Goal: Use online tool/utility: Utilize a website feature to perform a specific function

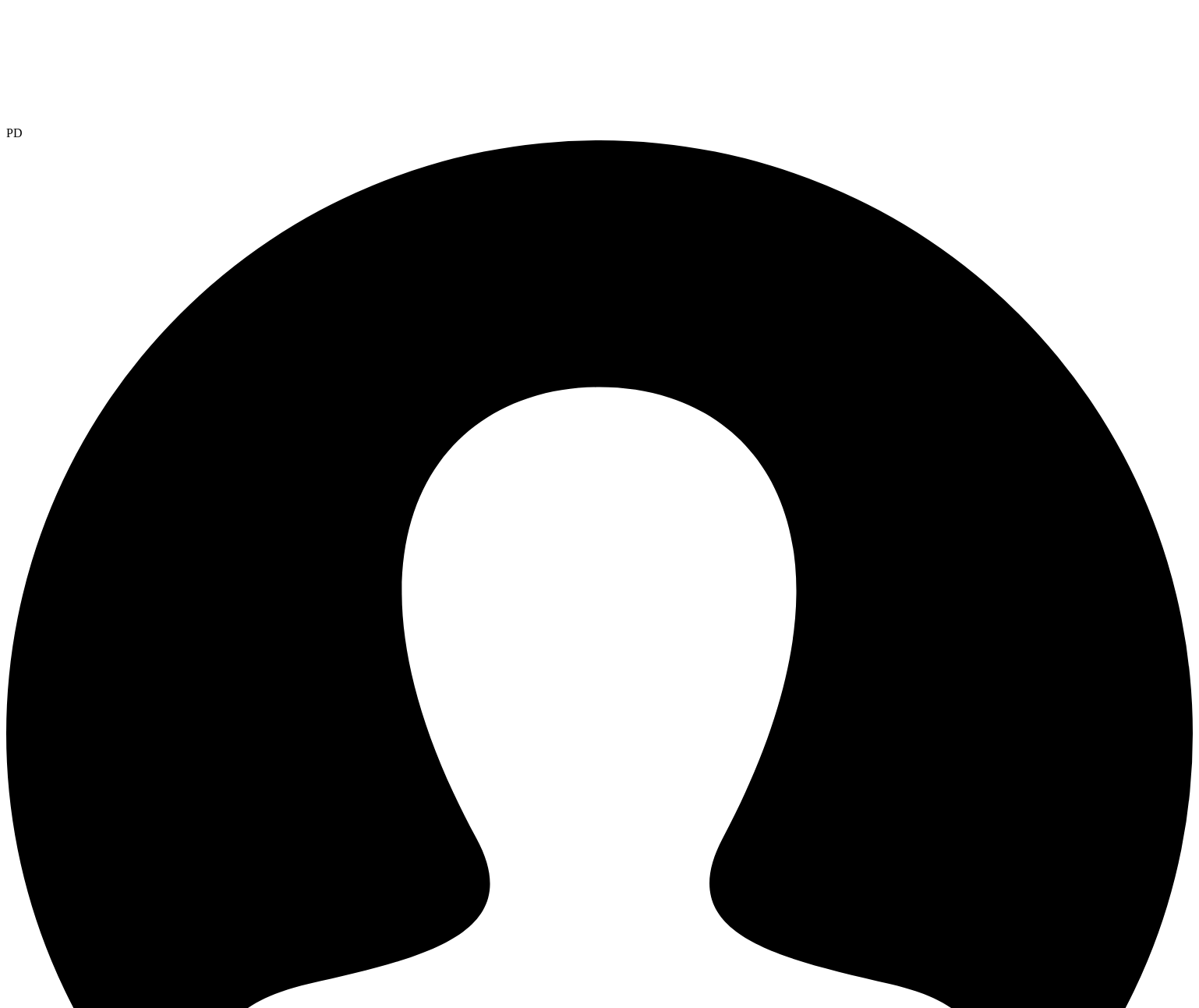
radio input "true"
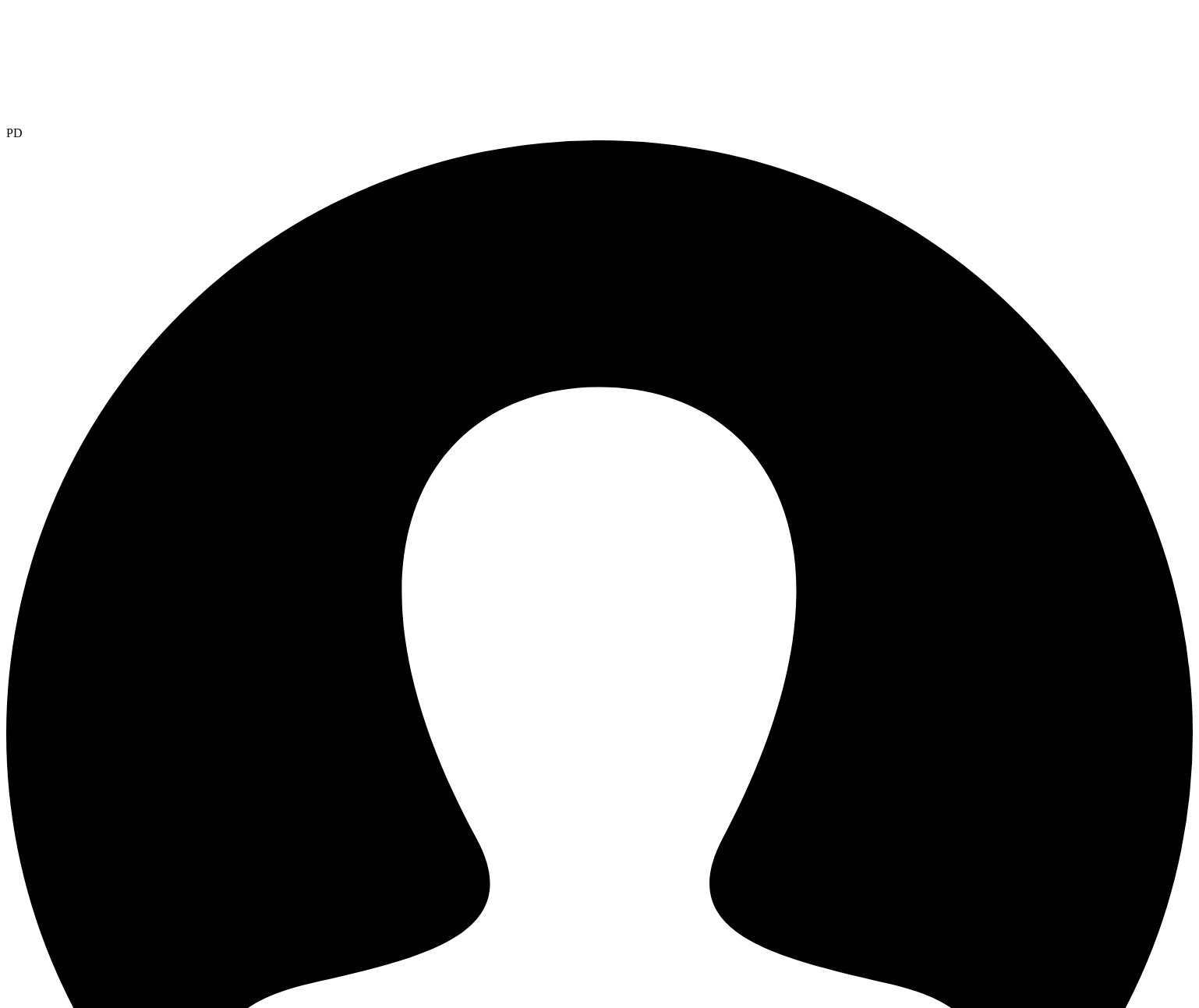
type input "-21"
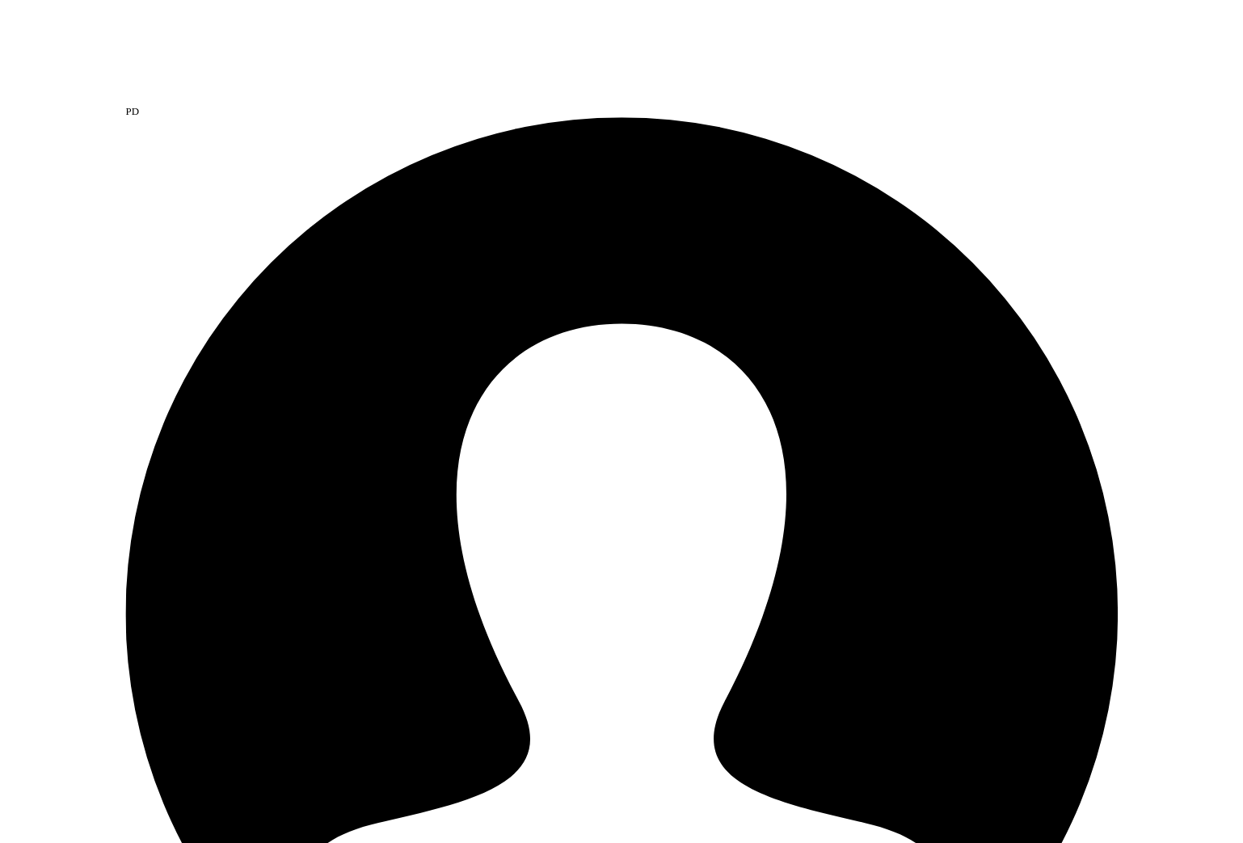
scroll to position [660, 0]
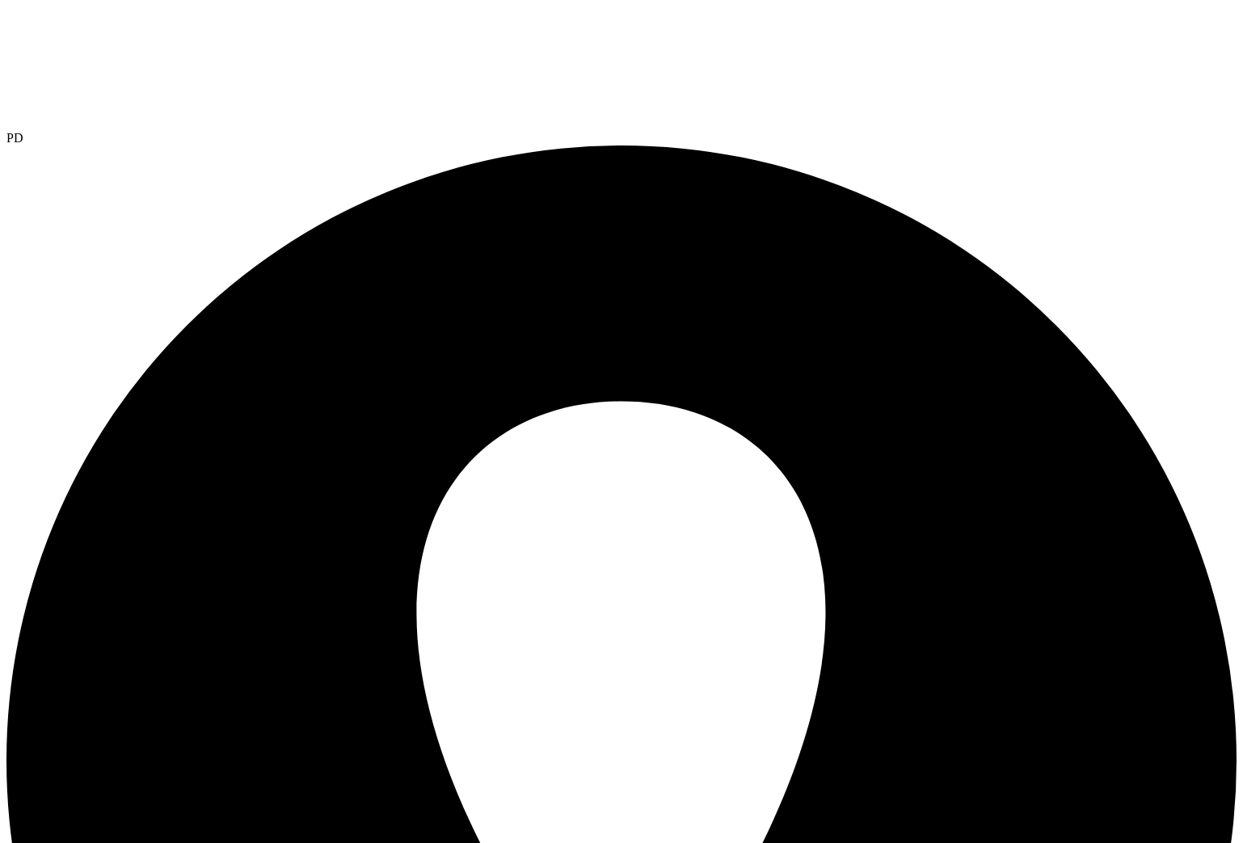
scroll to position [582, 0]
drag, startPoint x: 133, startPoint y: 277, endPoint x: 1066, endPoint y: 392, distance: 940.8
drag, startPoint x: 306, startPoint y: 646, endPoint x: 225, endPoint y: 648, distance: 81.7
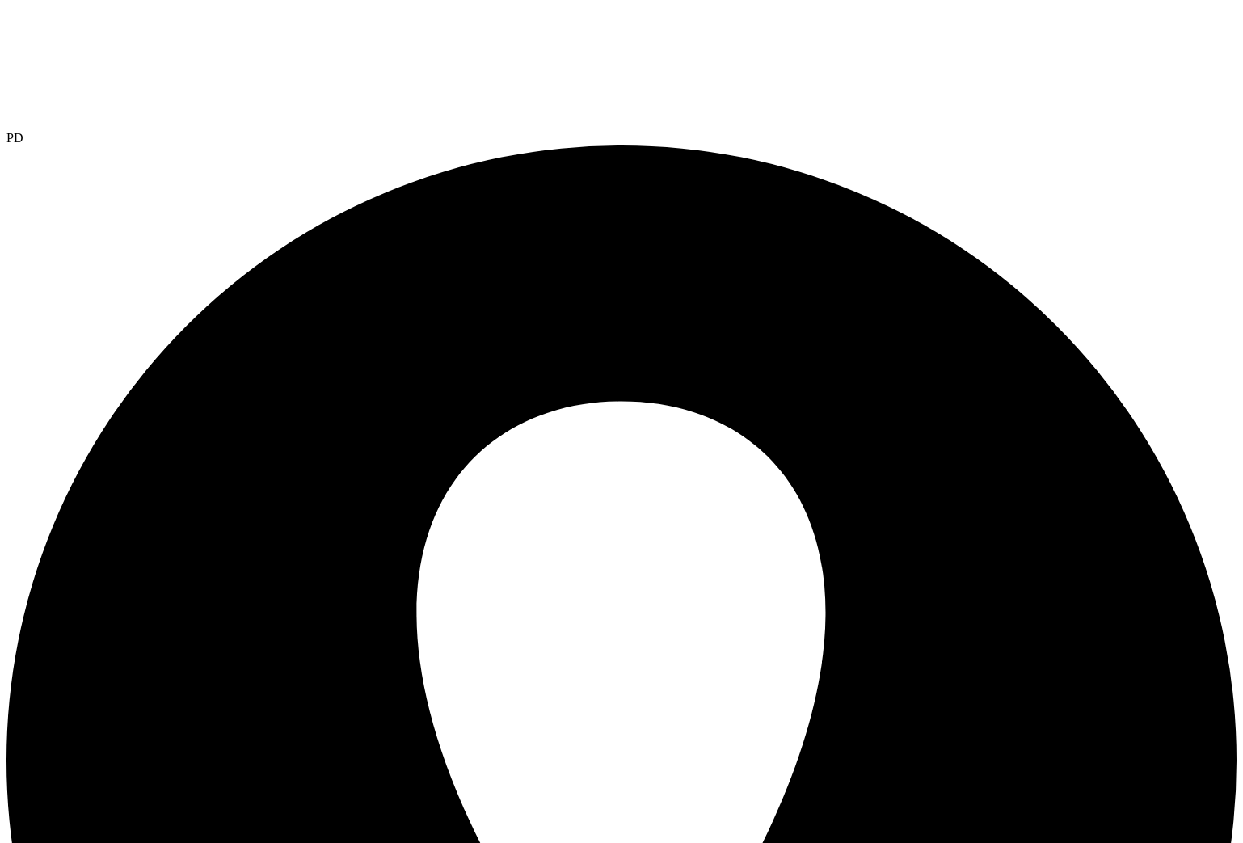
drag, startPoint x: 479, startPoint y: 640, endPoint x: 490, endPoint y: 638, distance: 11.6
drag, startPoint x: 577, startPoint y: 638, endPoint x: 596, endPoint y: 643, distance: 19.2
